Goal: Task Accomplishment & Management: Manage account settings

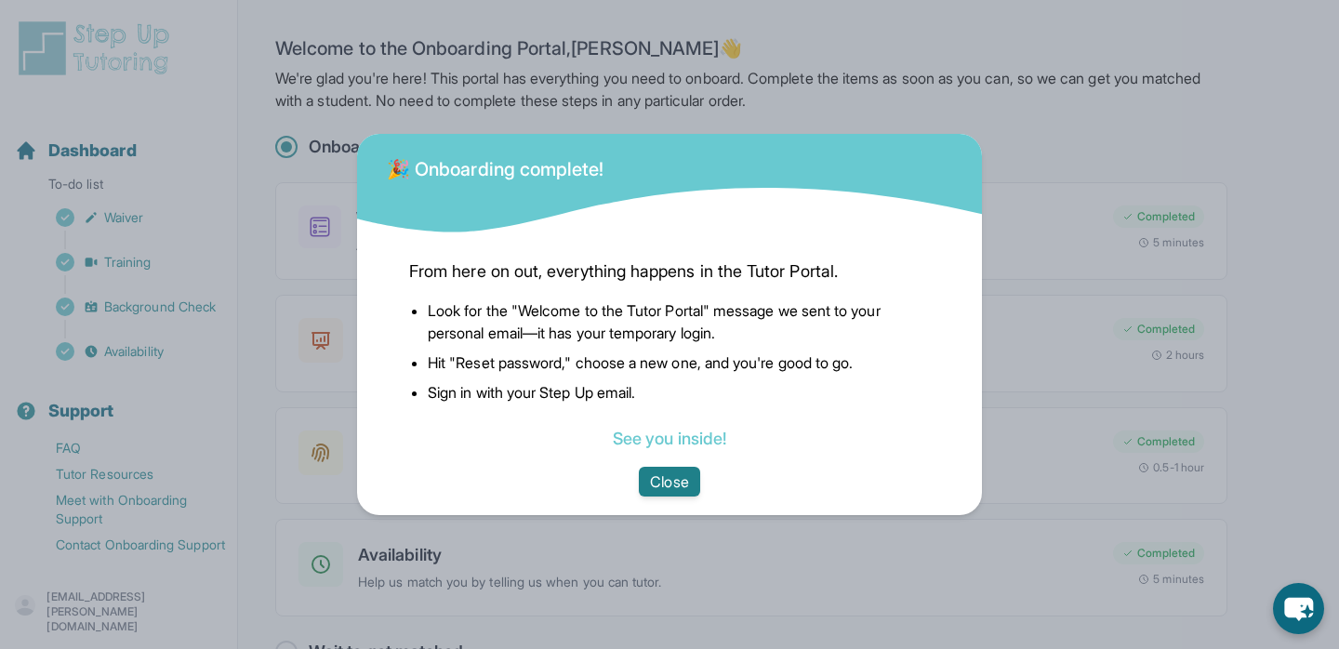
click at [678, 480] on button "Close" at bounding box center [669, 482] width 60 height 30
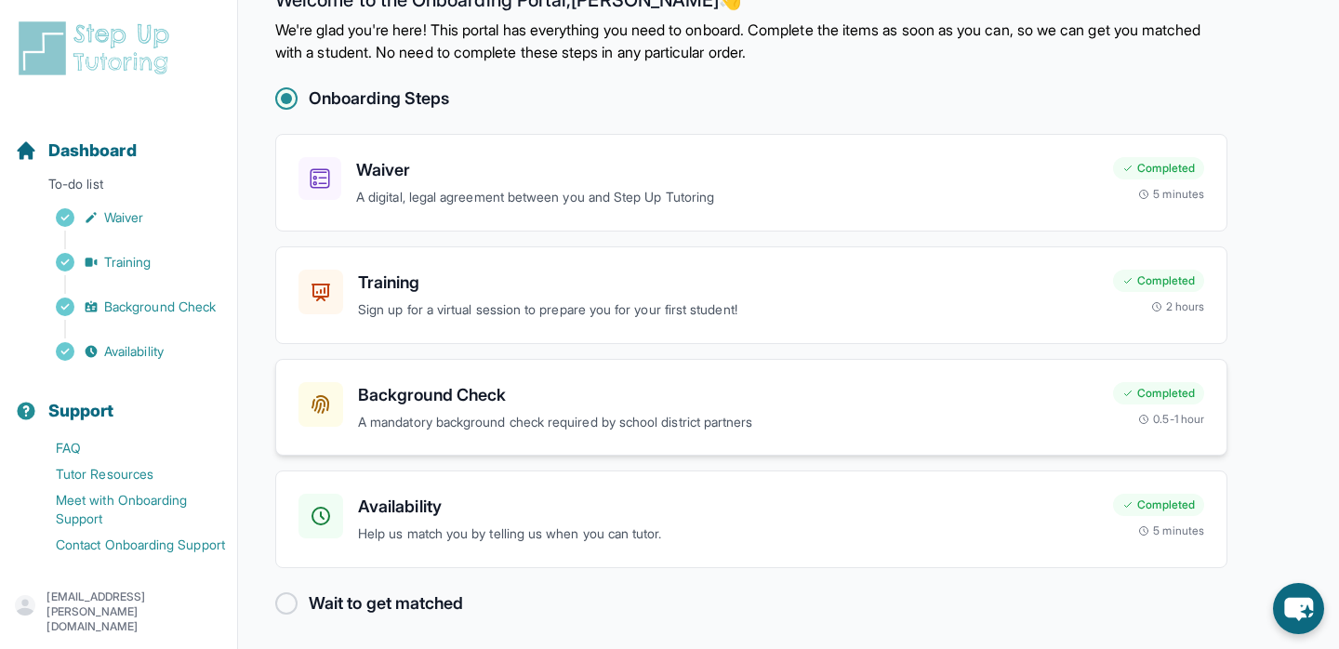
scroll to position [53, 0]
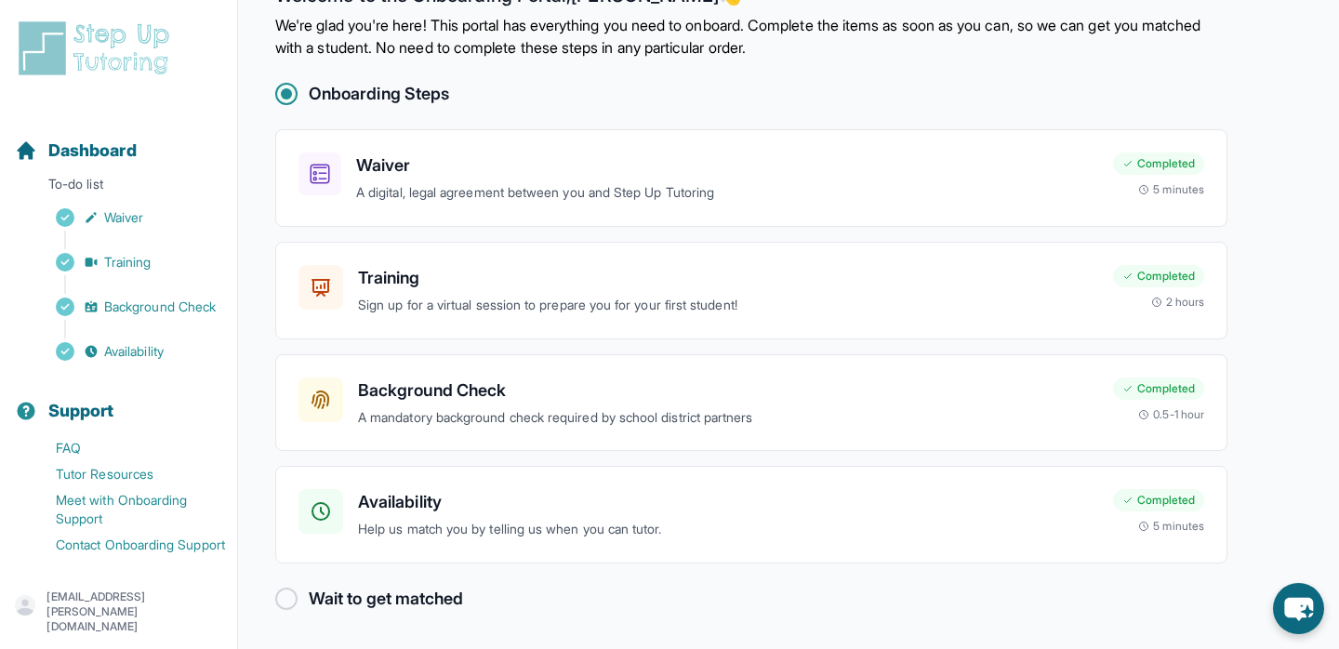
click at [112, 68] on img at bounding box center [98, 49] width 166 height 60
click at [151, 608] on p "danika.thakkar@gmail.com" at bounding box center [134, 611] width 176 height 45
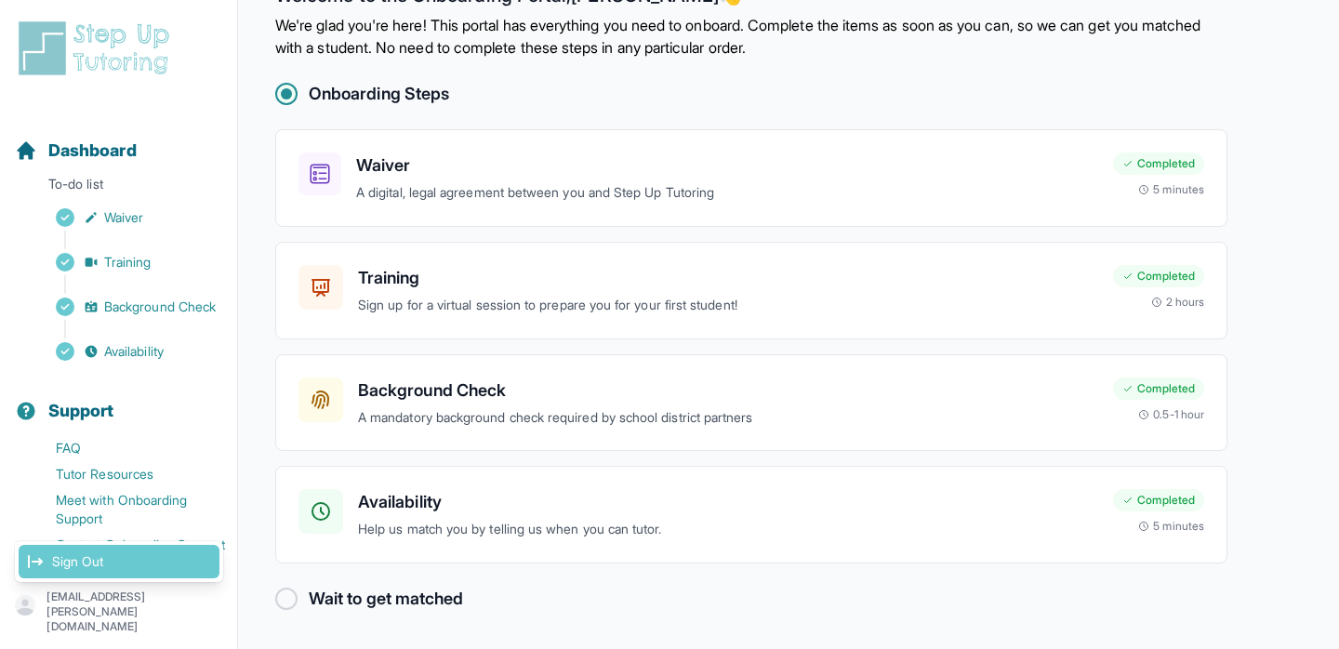
click at [71, 573] on link "Sign Out" at bounding box center [119, 561] width 201 height 33
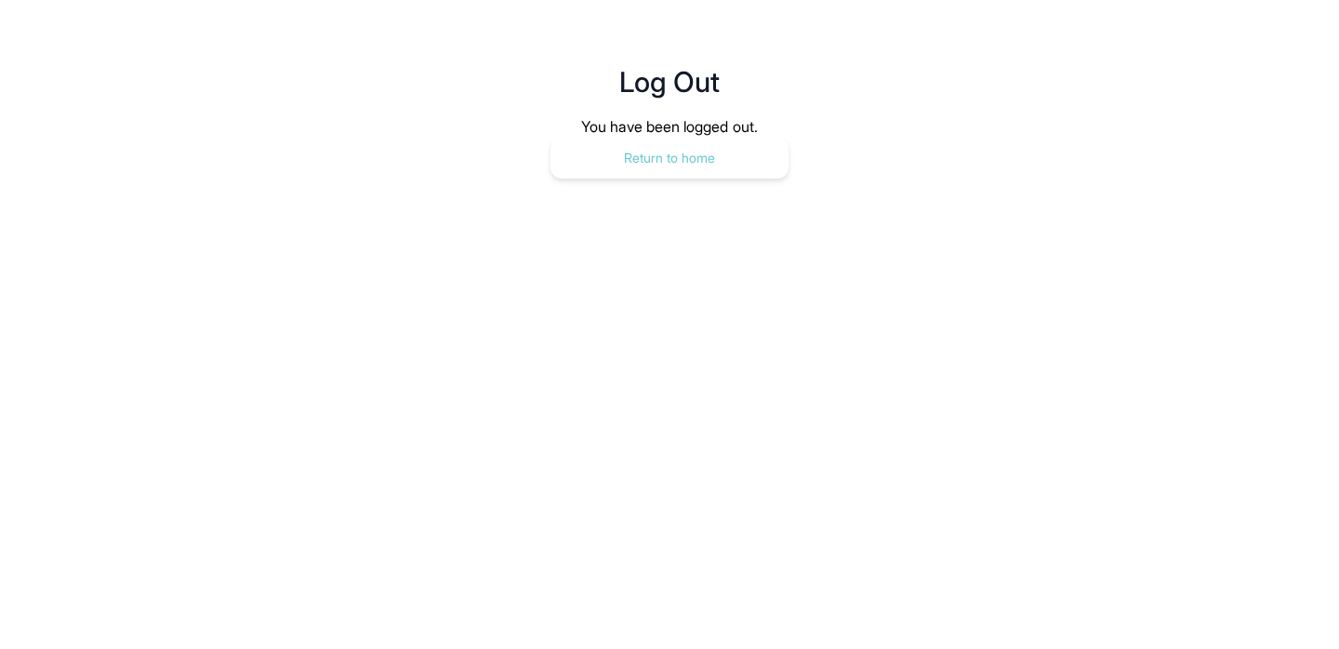
click at [695, 159] on button "Return to home" at bounding box center [669, 158] width 238 height 41
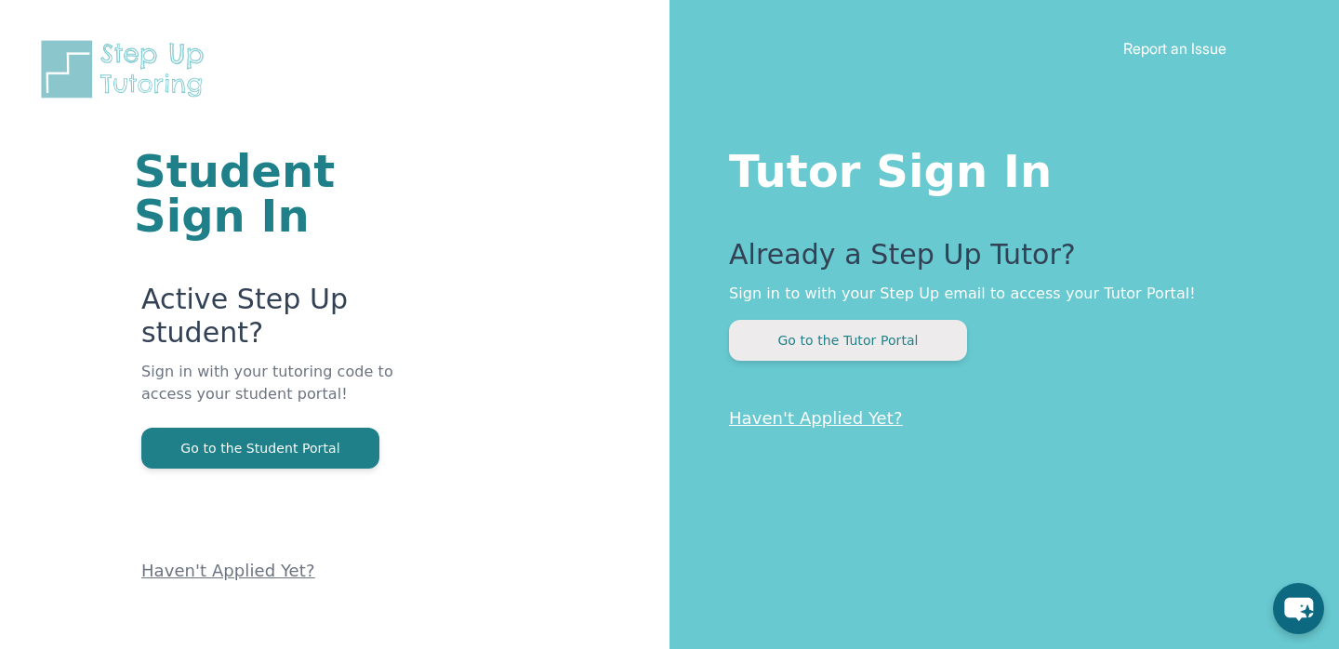
click at [864, 332] on button "Go to the Tutor Portal" at bounding box center [848, 340] width 238 height 41
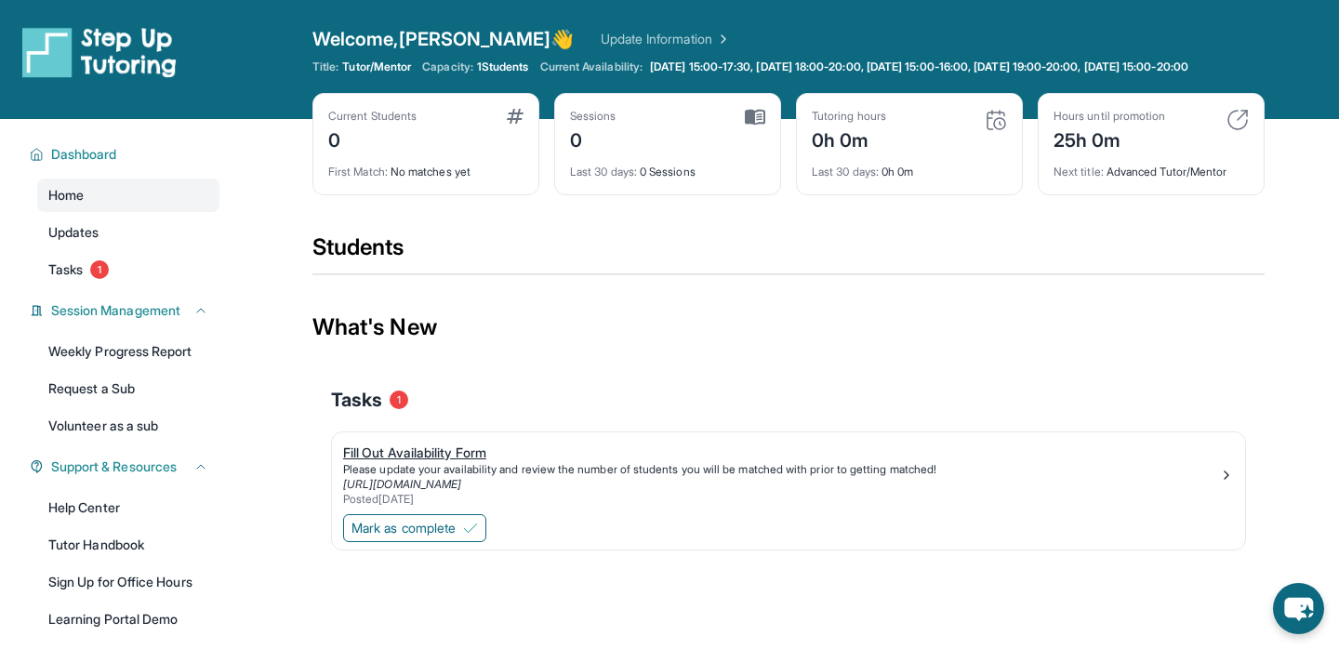
click at [418, 462] on div "Fill Out Availability Form" at bounding box center [781, 453] width 876 height 19
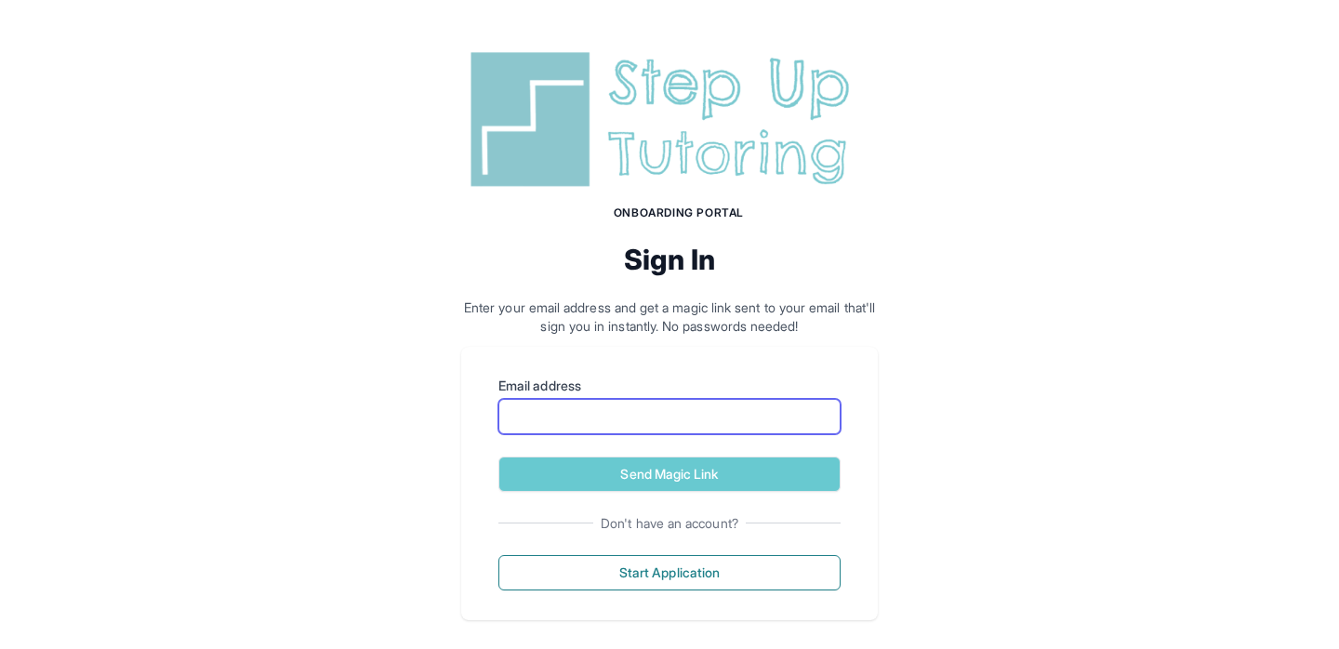
click at [580, 399] on input "Email address" at bounding box center [669, 416] width 342 height 35
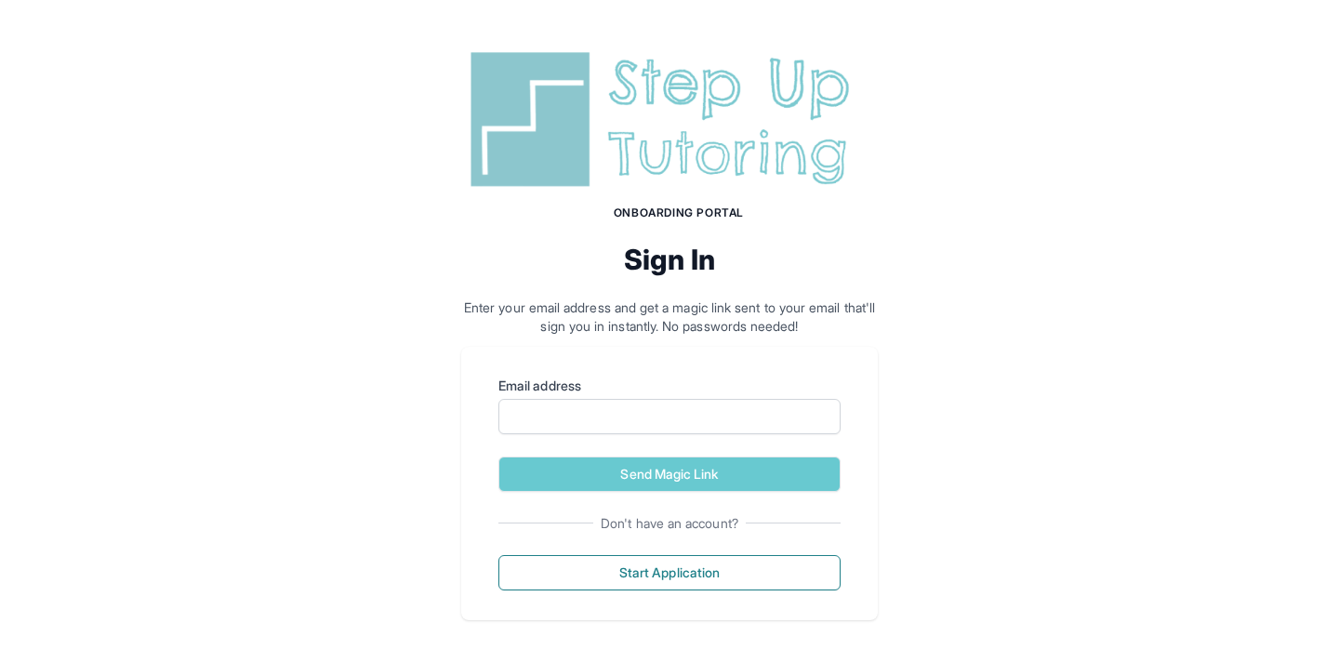
click at [734, 86] on img at bounding box center [669, 120] width 417 height 150
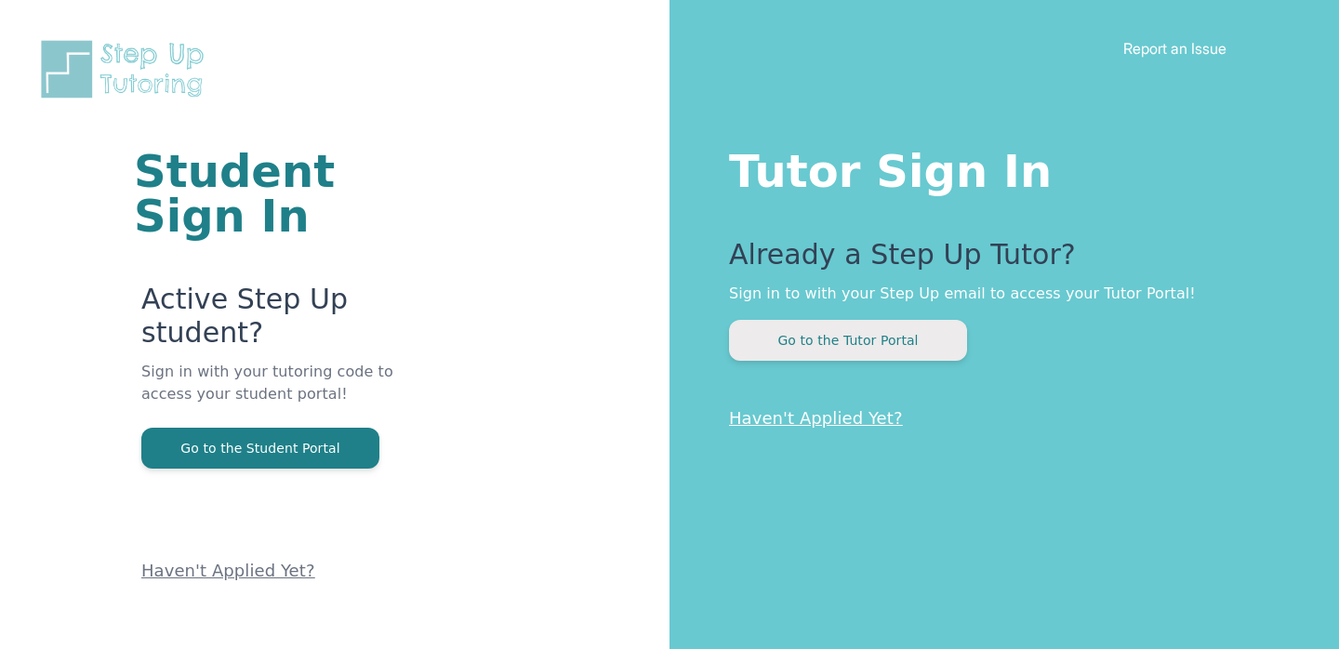
click at [883, 338] on button "Go to the Tutor Portal" at bounding box center [848, 340] width 238 height 41
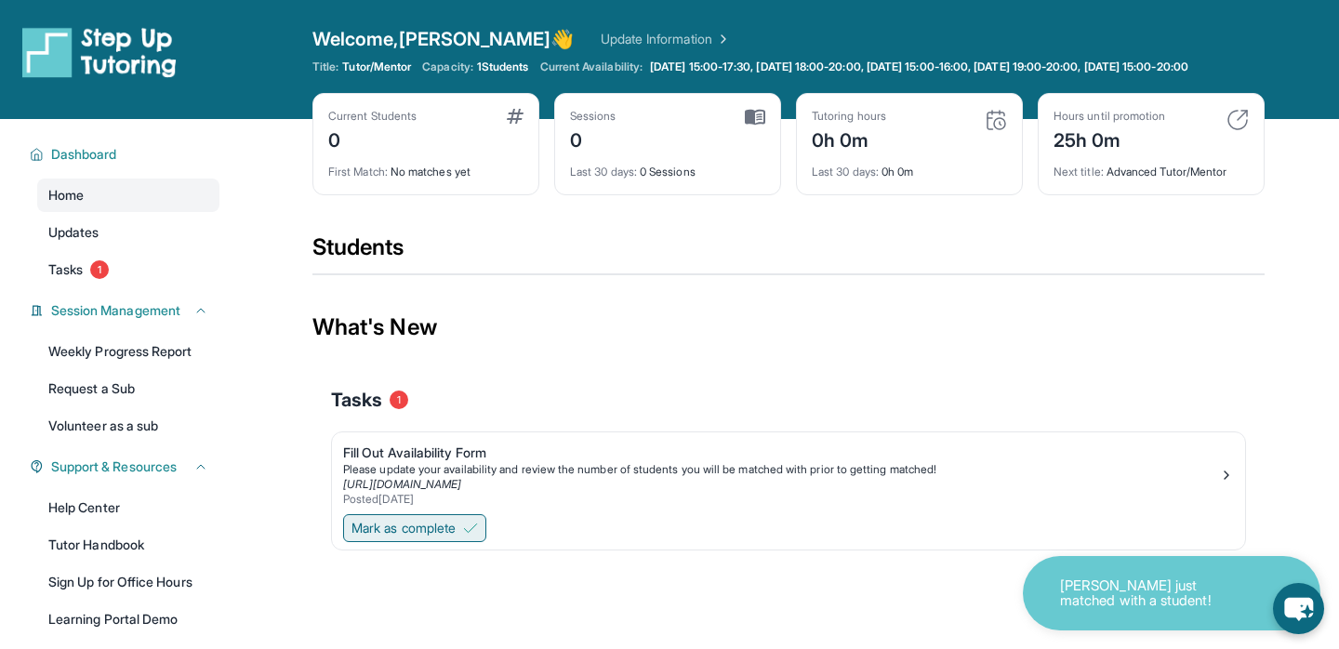
click at [417, 542] on button "Mark as complete" at bounding box center [414, 528] width 143 height 28
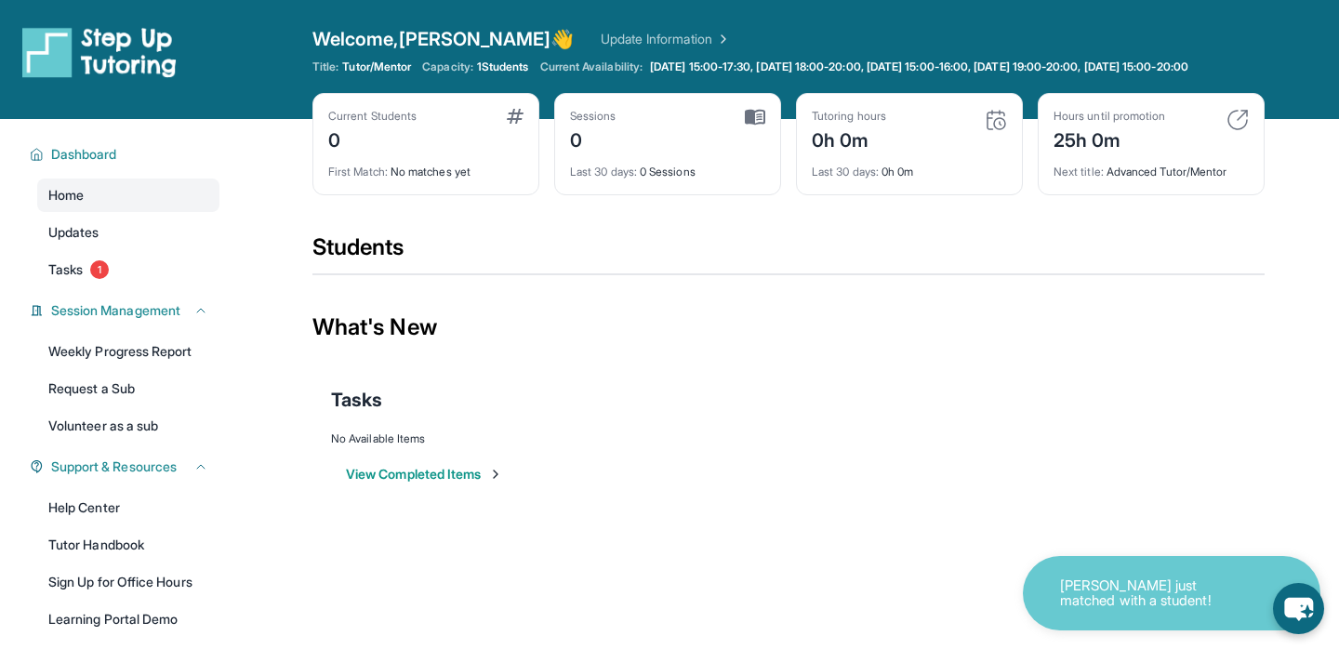
click at [446, 483] on button "View Completed Items" at bounding box center [424, 474] width 157 height 19
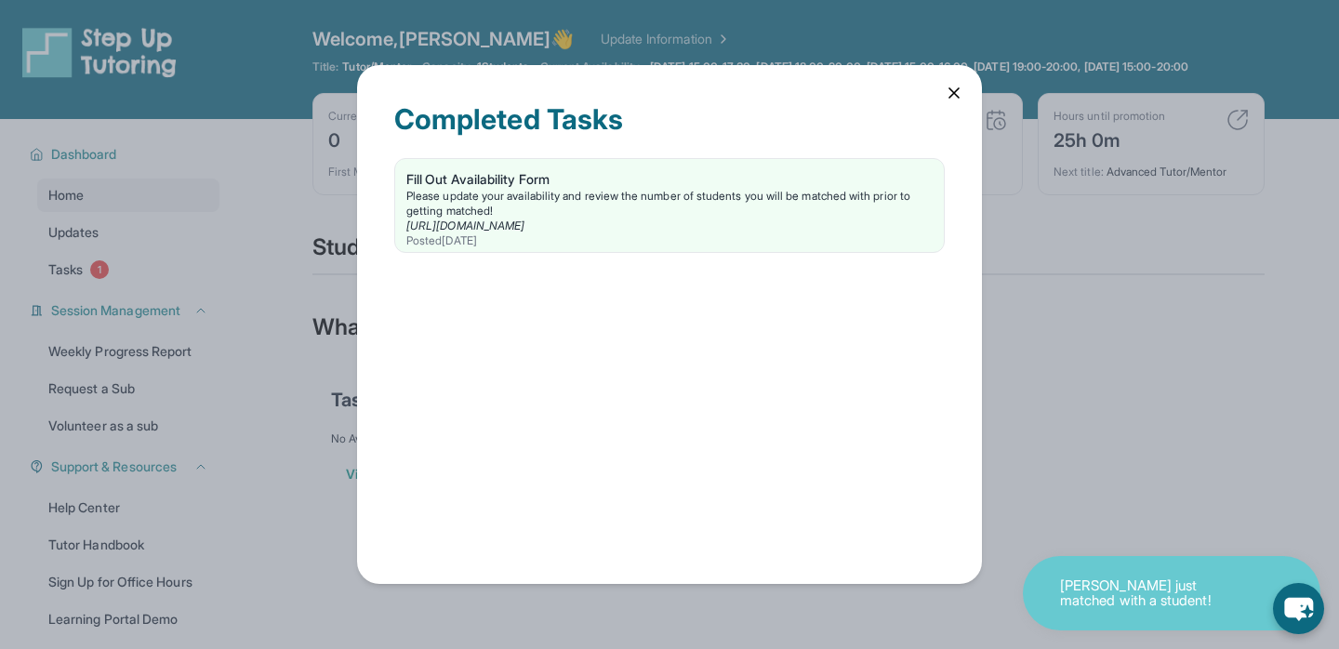
click at [956, 90] on icon at bounding box center [953, 92] width 9 height 9
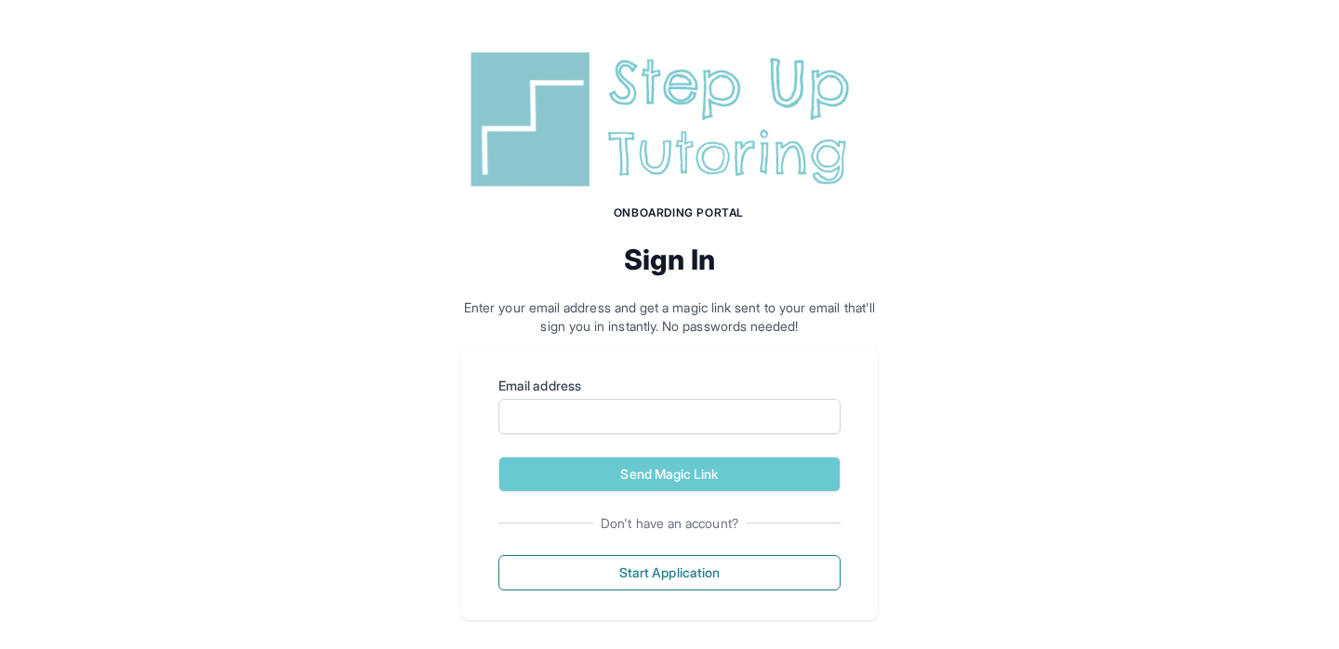
click at [712, 129] on img at bounding box center [669, 120] width 417 height 150
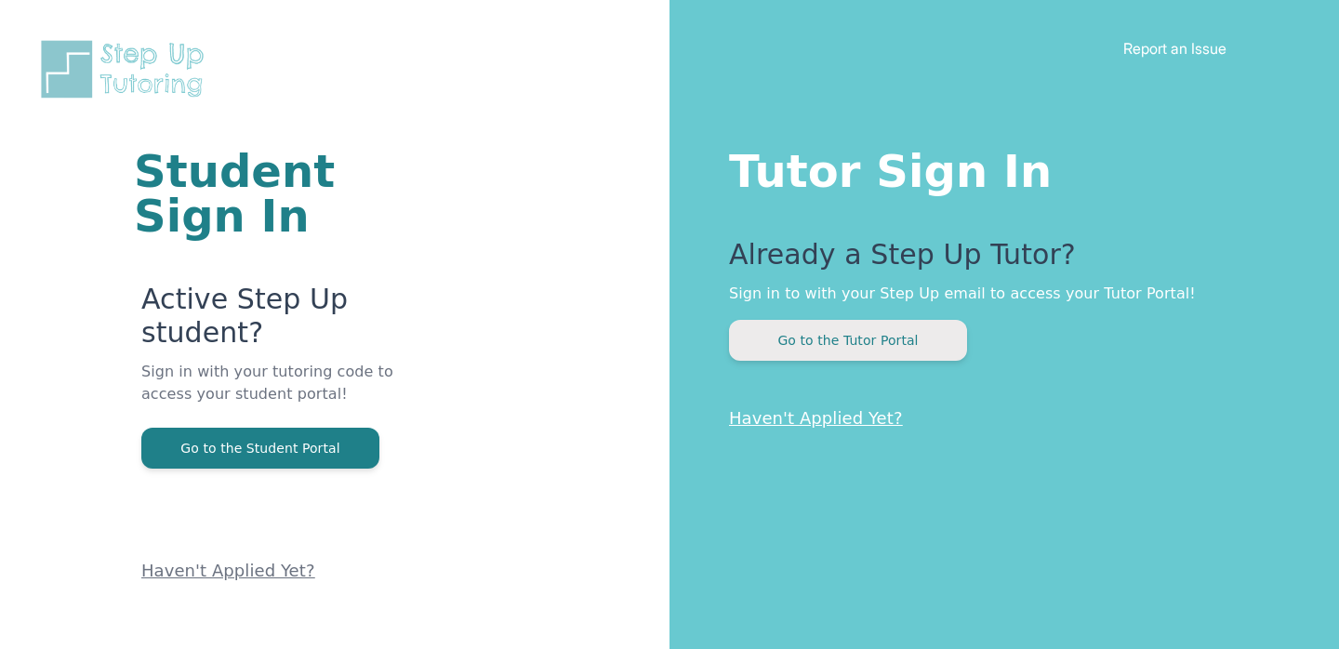
click at [799, 330] on button "Go to the Tutor Portal" at bounding box center [848, 340] width 238 height 41
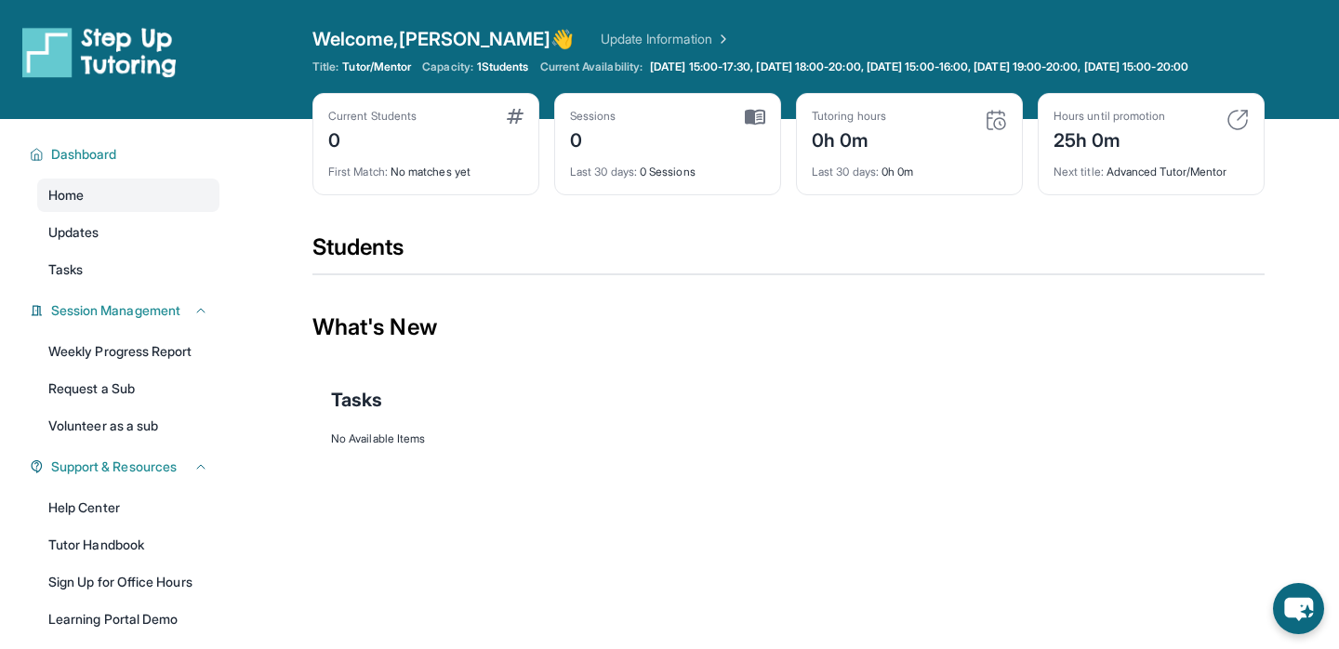
click at [1108, 150] on div "25h 0m" at bounding box center [1109, 139] width 112 height 30
click at [1243, 129] on img at bounding box center [1237, 120] width 22 height 22
click at [1237, 131] on img at bounding box center [1237, 120] width 22 height 22
click at [1000, 130] on img at bounding box center [996, 120] width 22 height 22
